Goal: Task Accomplishment & Management: Use online tool/utility

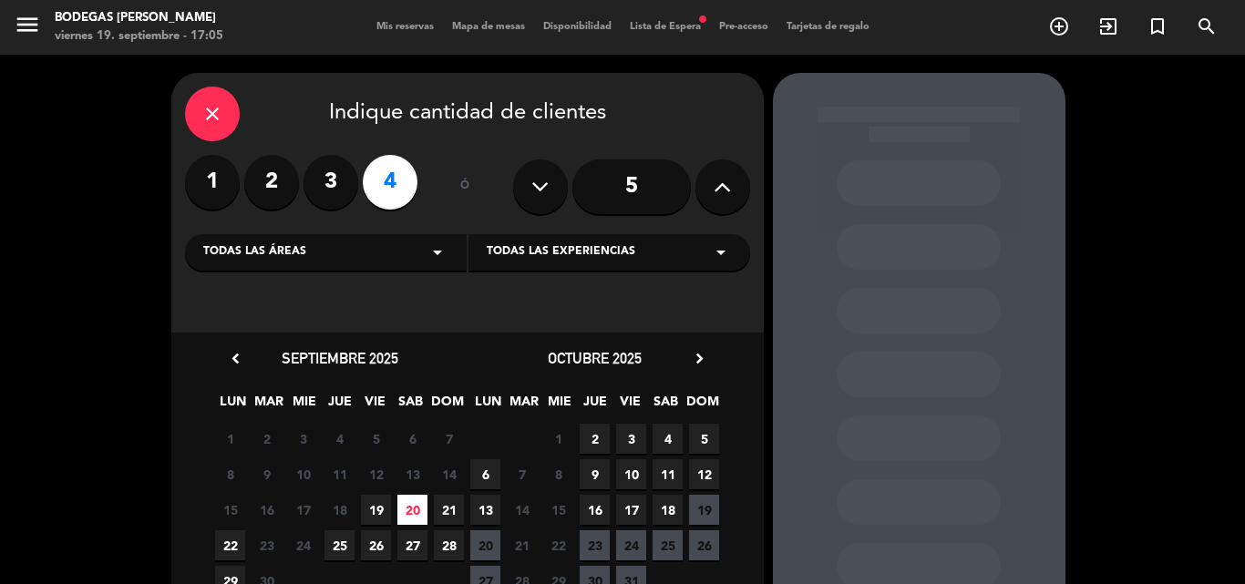
scroll to position [73, 0]
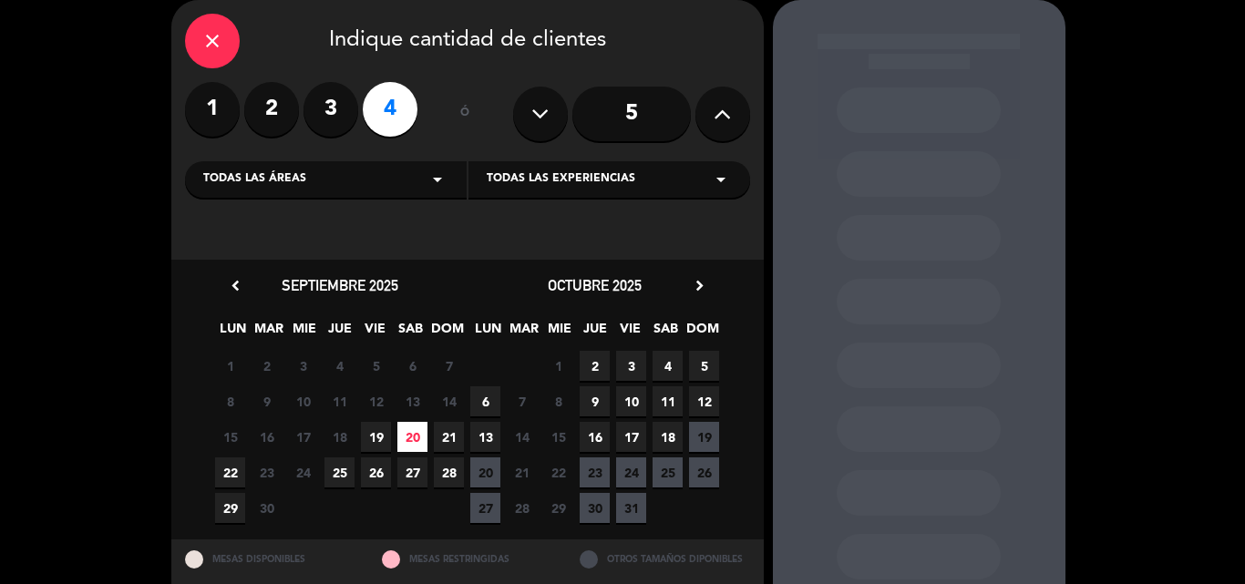
click at [232, 47] on div "close" at bounding box center [212, 41] width 55 height 55
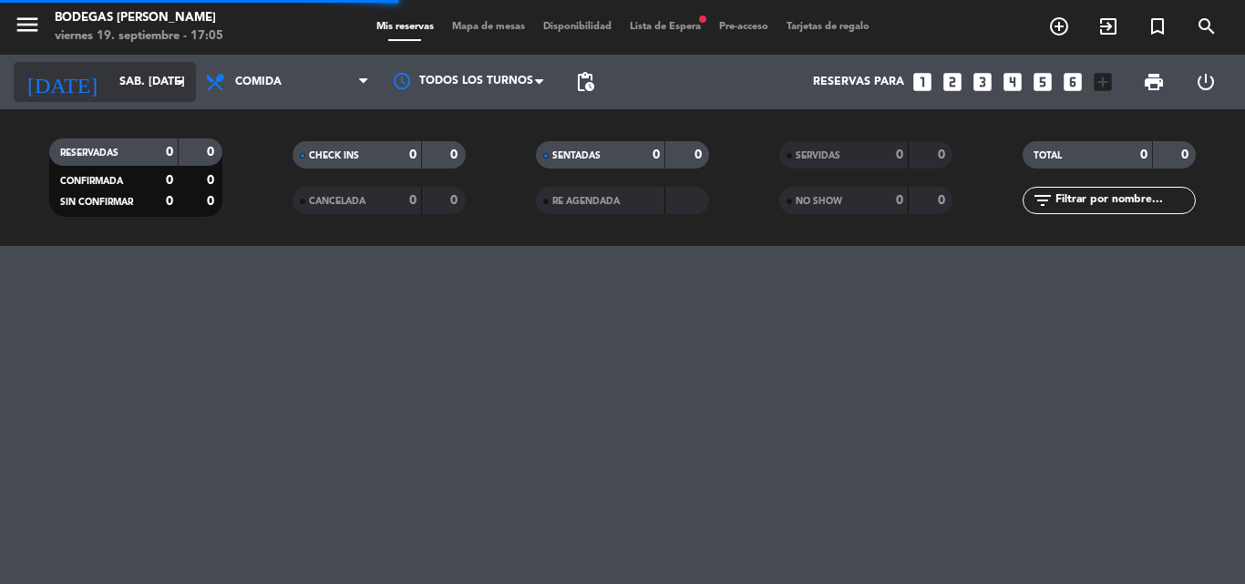
click at [119, 67] on input "sáb. [DATE]" at bounding box center [187, 82] width 154 height 31
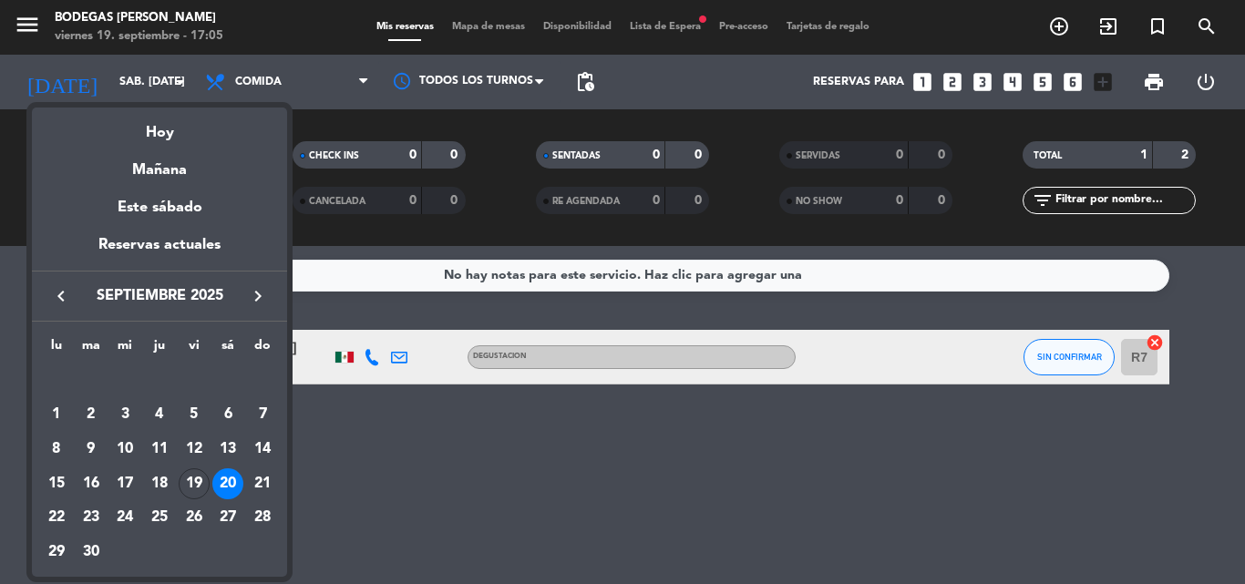
click at [231, 485] on div "20" at bounding box center [227, 483] width 31 height 31
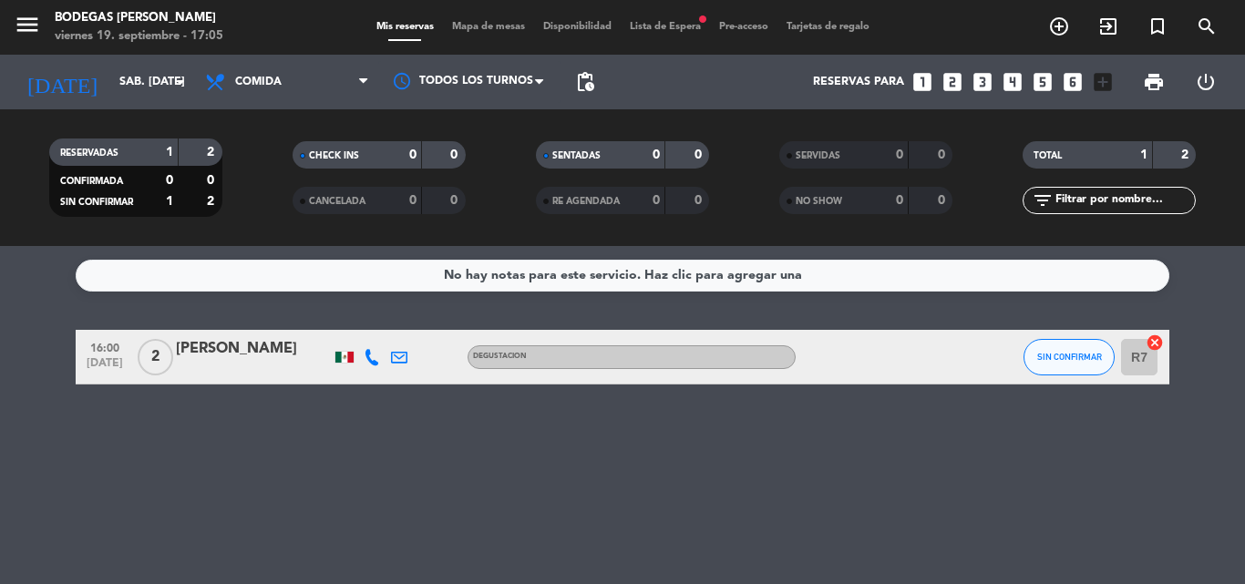
click at [652, 27] on span "Lista de Espera fiber_manual_record" at bounding box center [664, 27] width 89 height 10
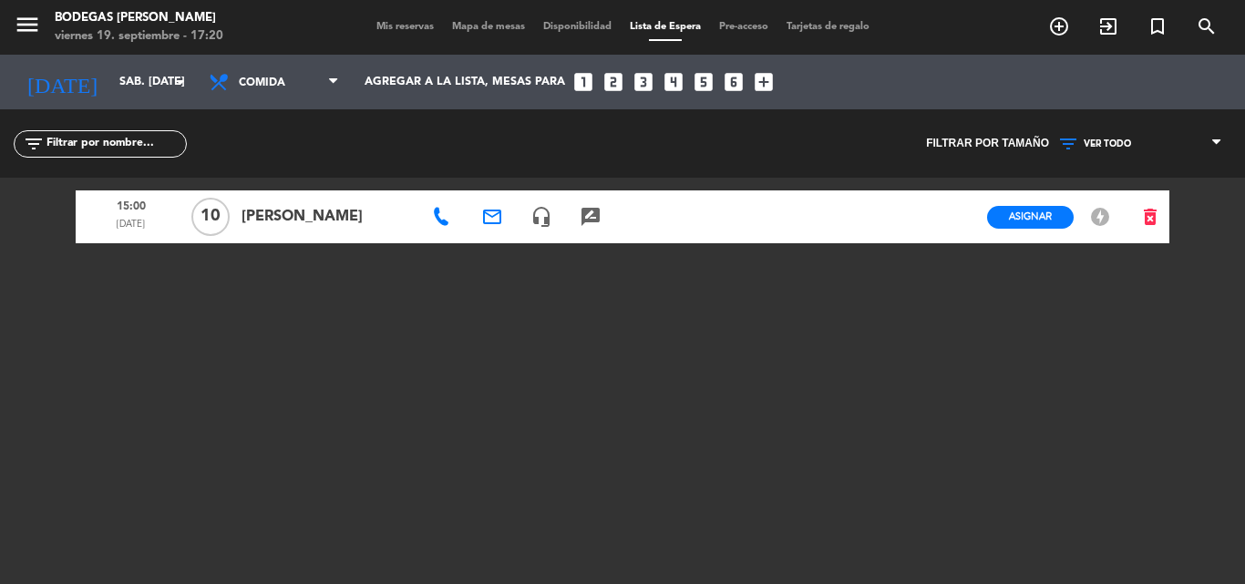
click at [529, 219] on div "headset_mic" at bounding box center [541, 216] width 49 height 53
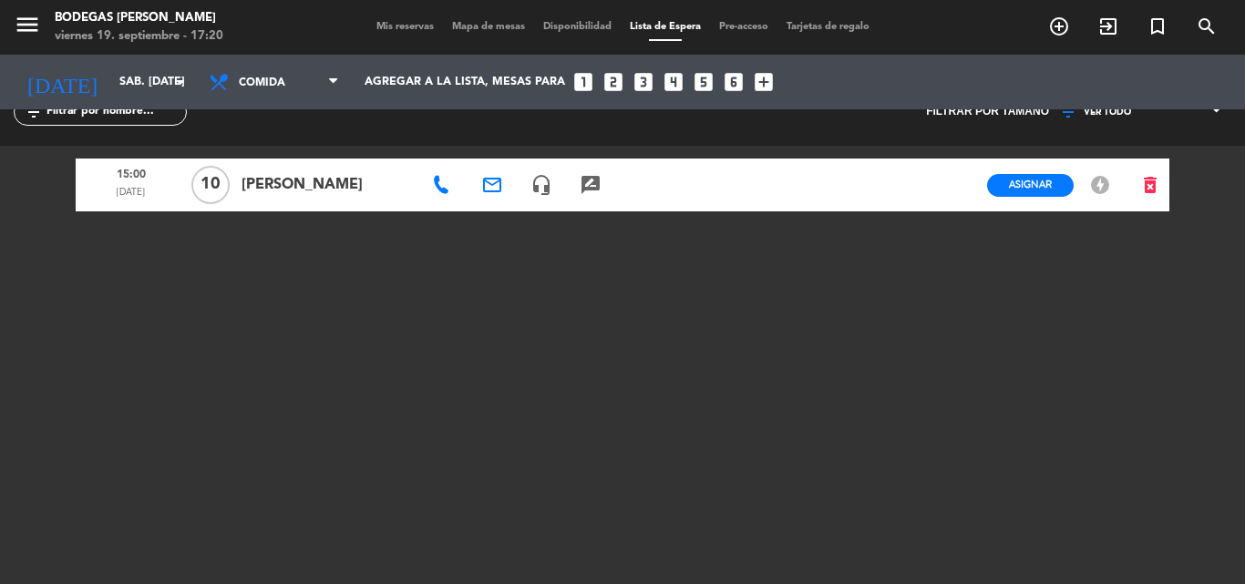
scroll to position [49, 0]
